Goal: Book appointment/travel/reservation

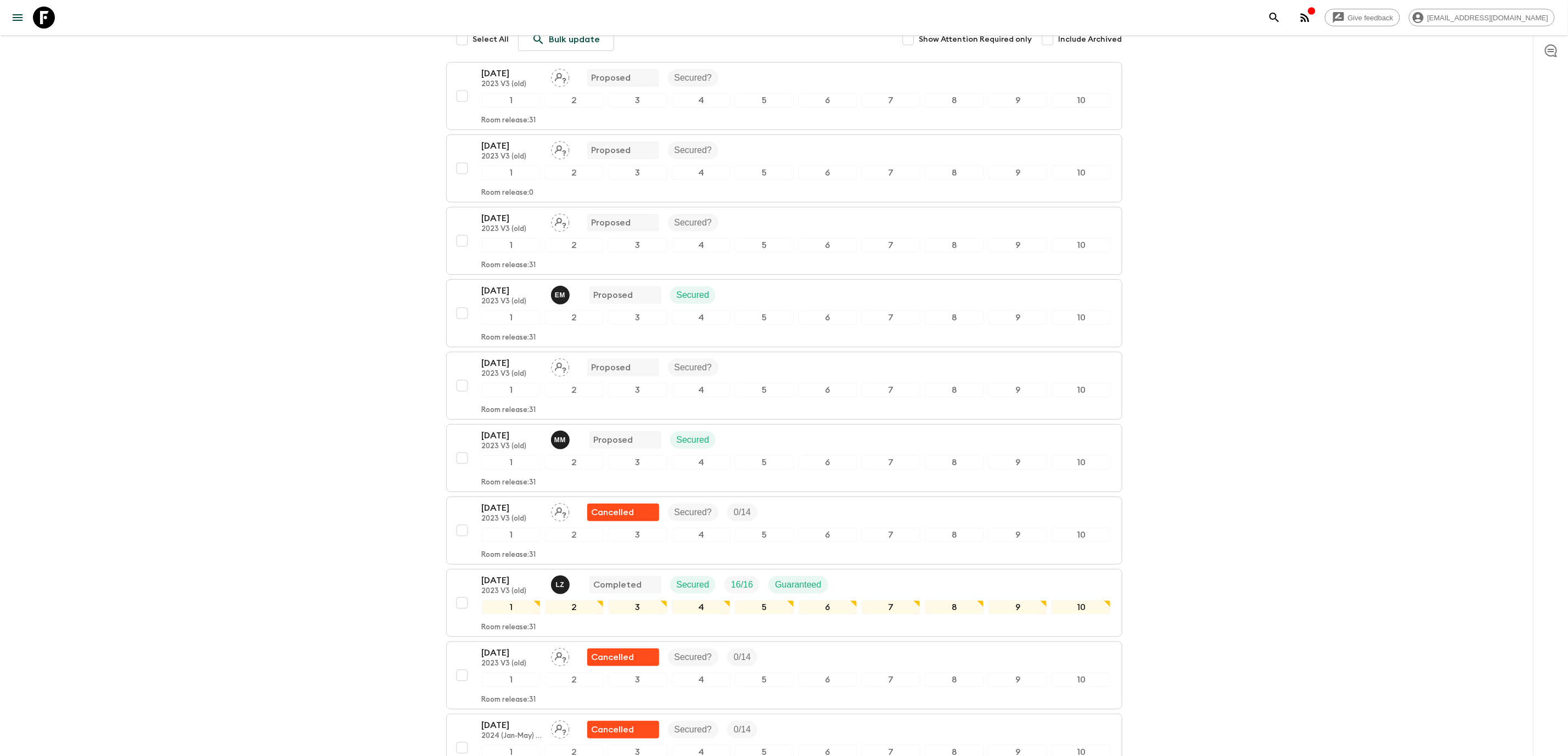
scroll to position [906, 0]
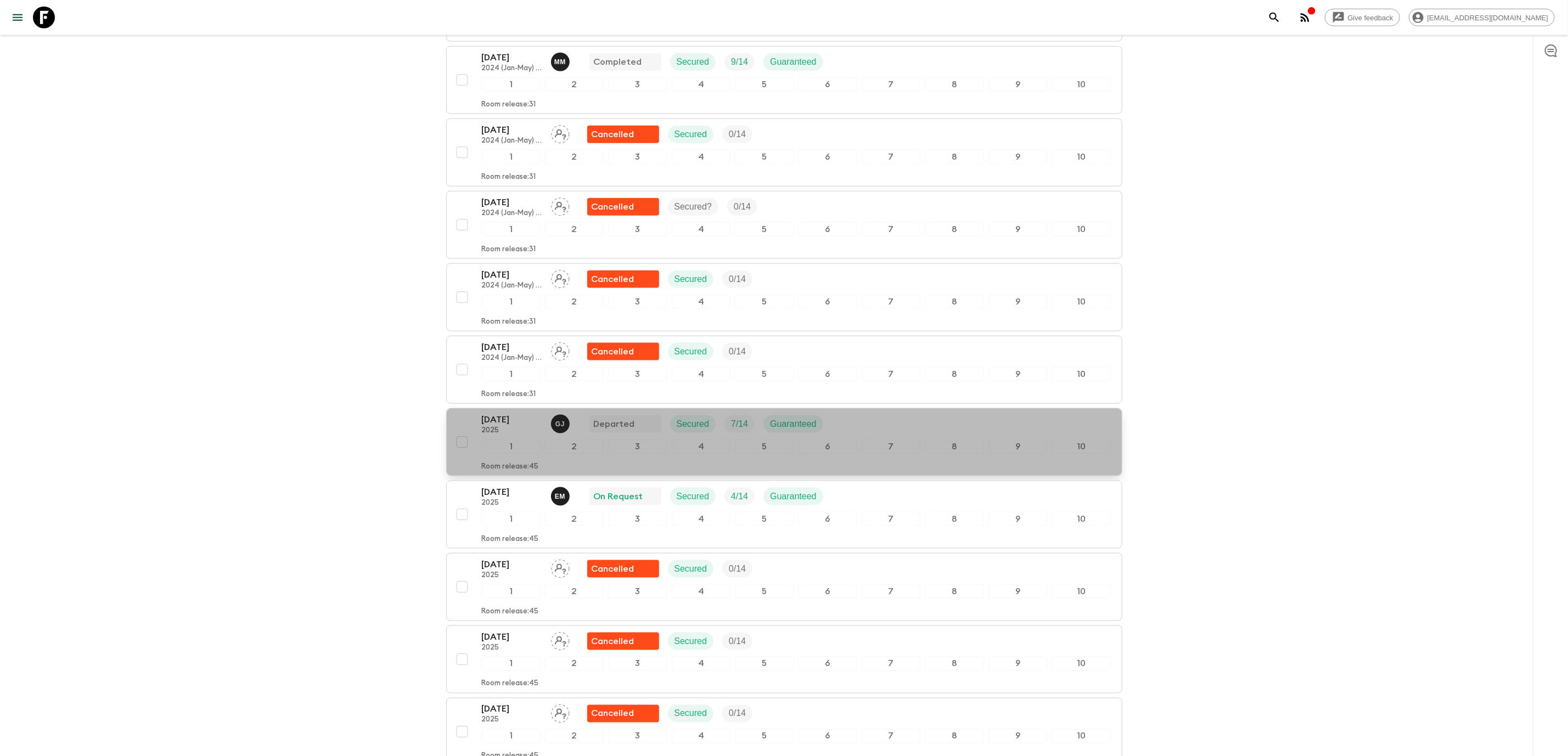
click at [509, 426] on p "[DATE]" at bounding box center [511, 420] width 60 height 13
click at [509, 434] on div "All adventures [GEOGRAPHIC_DATA]: Kili to Crater TZ2 Feedback Dietary Reqs Book…" at bounding box center [784, 728] width 702 height 3198
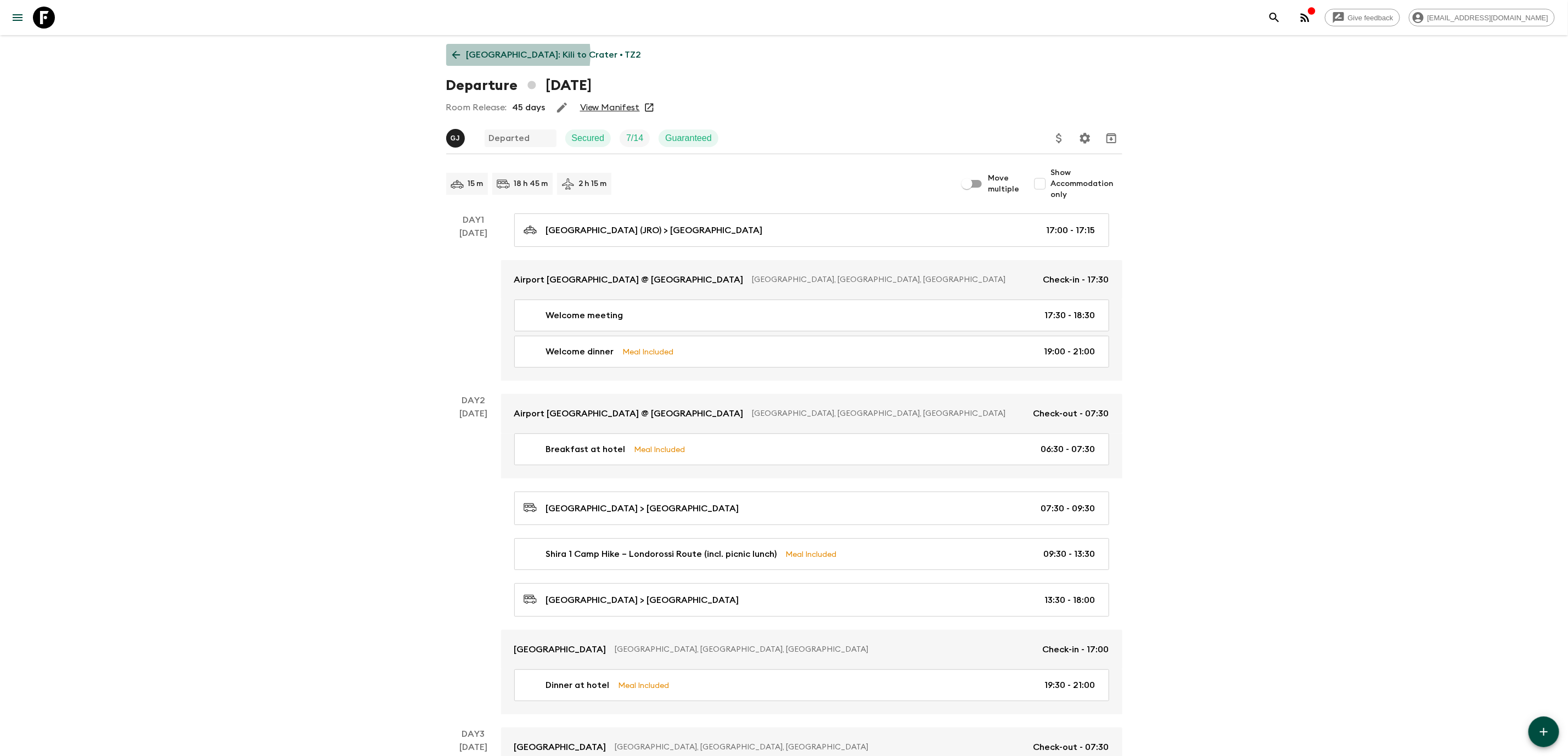
click at [498, 54] on p "[GEOGRAPHIC_DATA]: Kili to Crater • TZ2" at bounding box center [554, 54] width 175 height 13
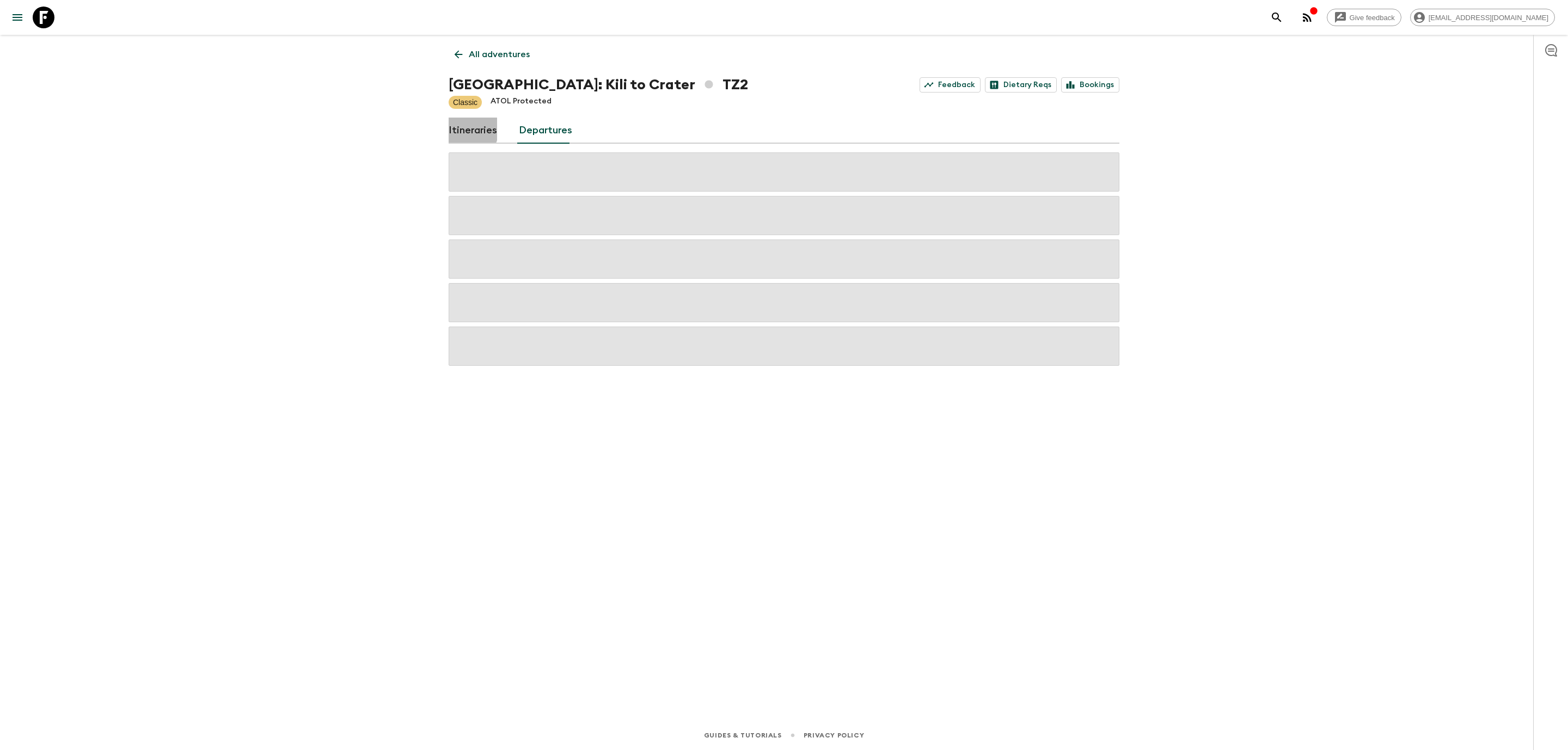
click at [463, 128] on link "Itineraries" at bounding box center [472, 130] width 48 height 26
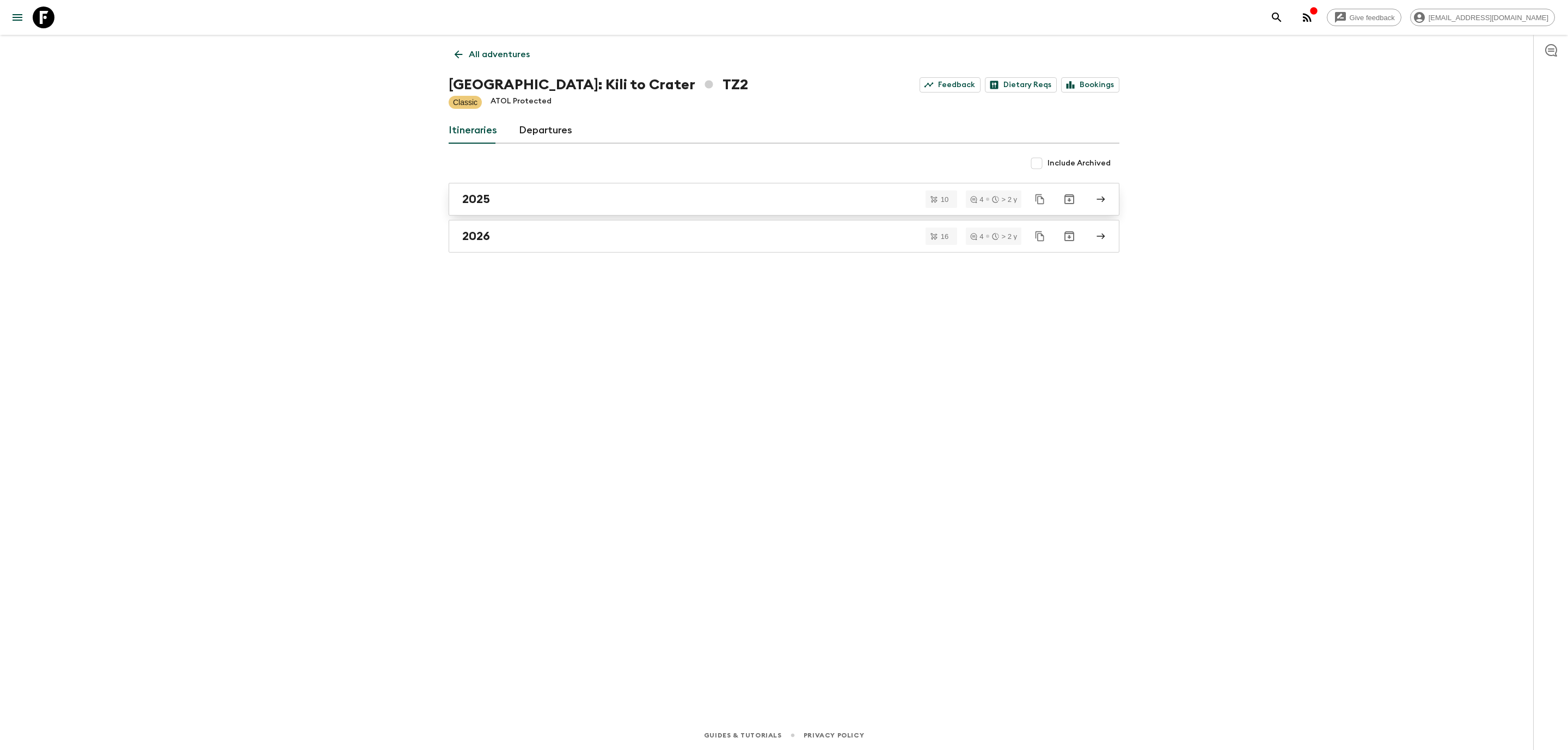
click at [494, 199] on div "2025" at bounding box center [774, 199] width 623 height 14
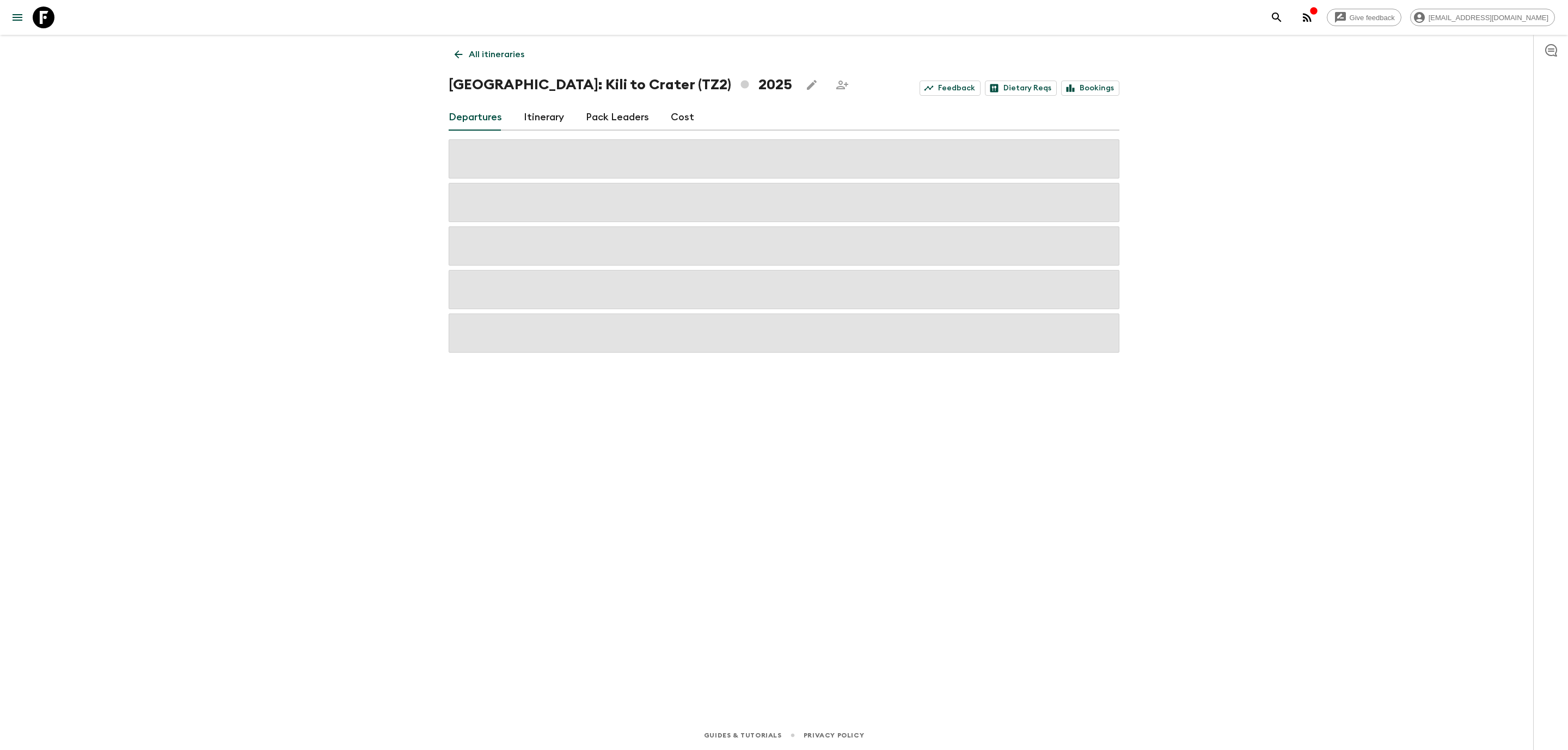
click at [486, 55] on p "All itineraries" at bounding box center [497, 54] width 56 height 13
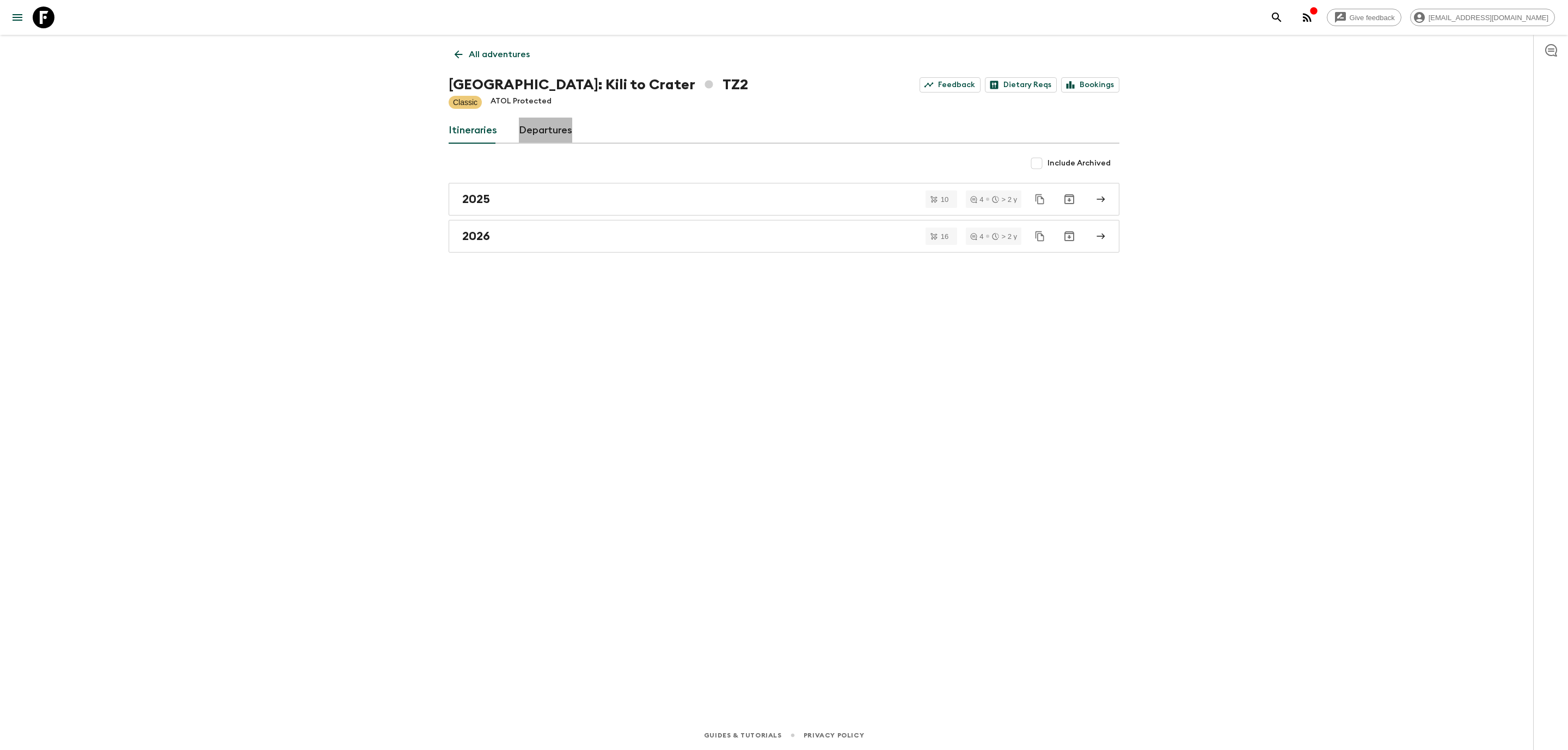
click at [536, 133] on link "Departures" at bounding box center [545, 130] width 53 height 26
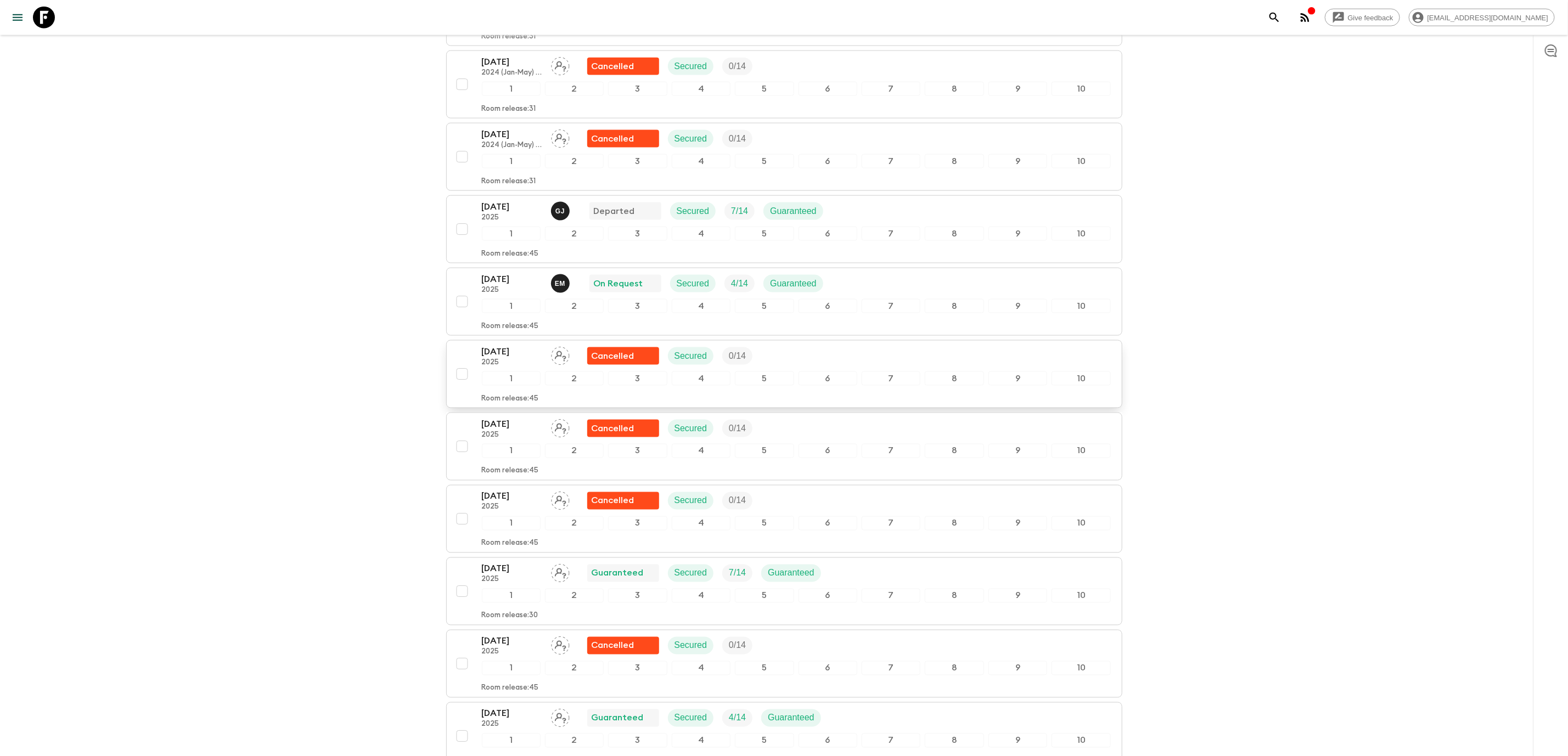
scroll to position [1153, 0]
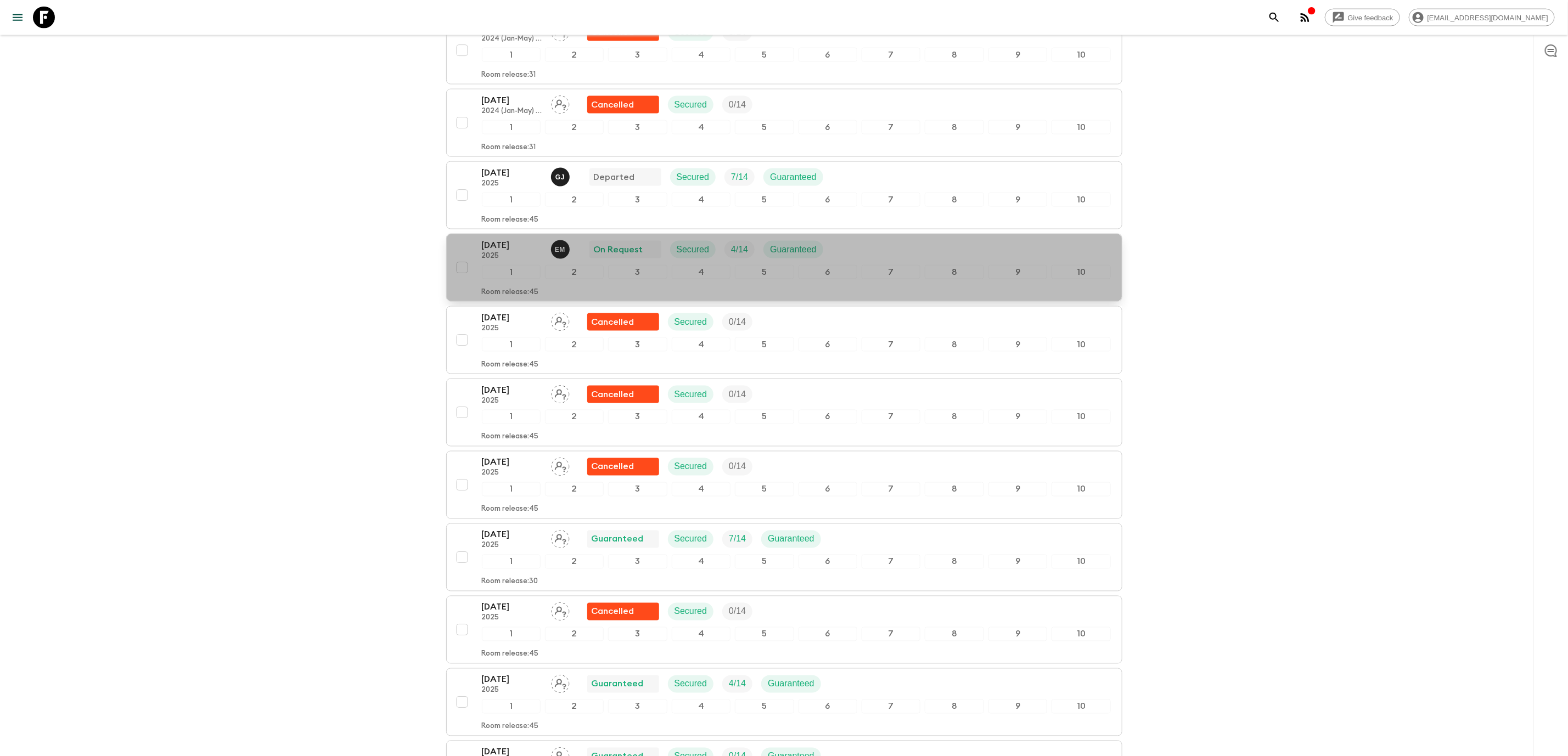
click at [509, 252] on p "[DATE]" at bounding box center [511, 245] width 60 height 13
